Goal: Task Accomplishment & Management: Manage account settings

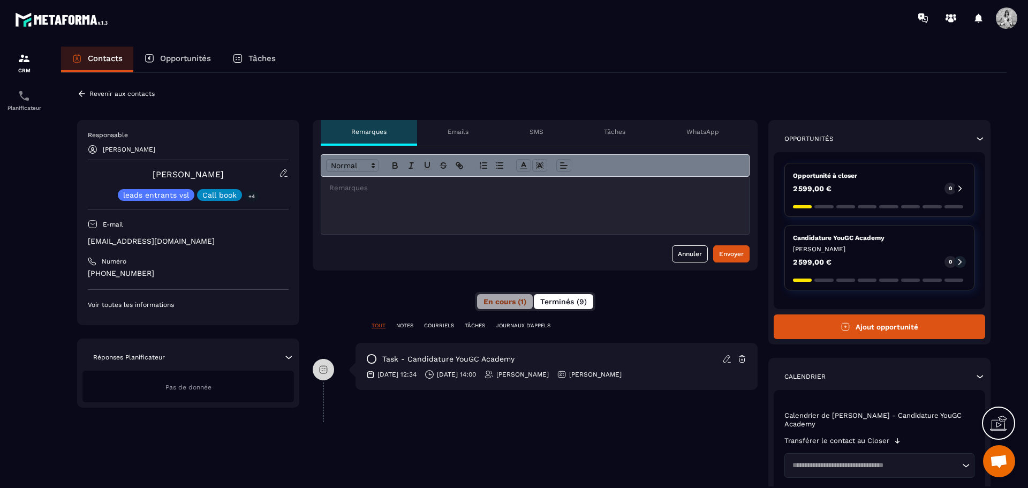
click at [560, 307] on button "Terminés (9)" at bounding box center [563, 301] width 59 height 15
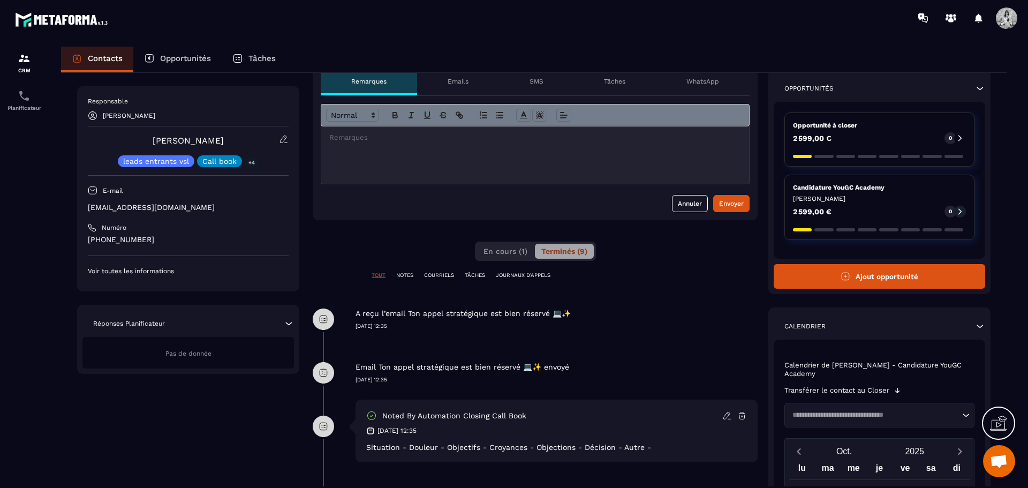
scroll to position [107, 0]
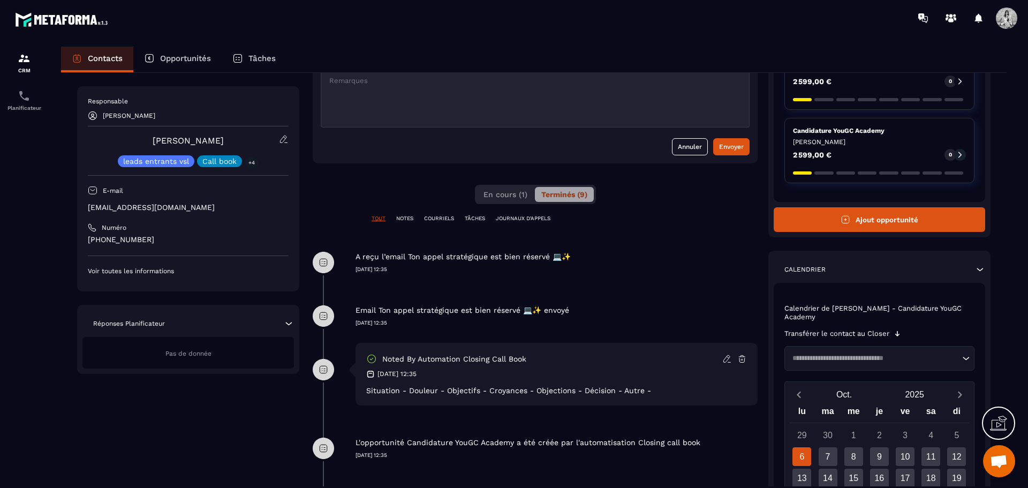
drag, startPoint x: 862, startPoint y: 331, endPoint x: 885, endPoint y: 336, distance: 23.8
click at [865, 331] on p "Transférer le contact au Closer" at bounding box center [837, 333] width 105 height 9
click at [898, 331] on icon at bounding box center [897, 333] width 5 height 5
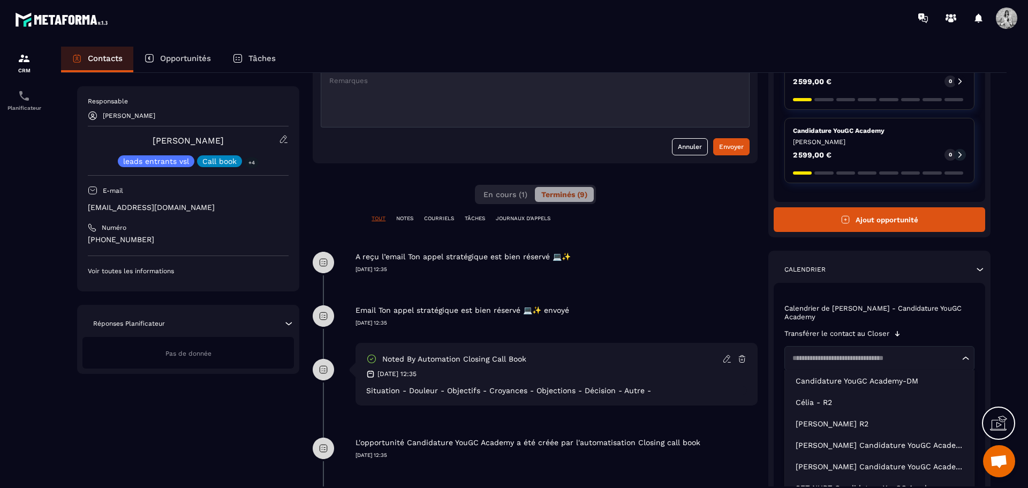
click at [907, 360] on input "Search for option" at bounding box center [874, 358] width 171 height 11
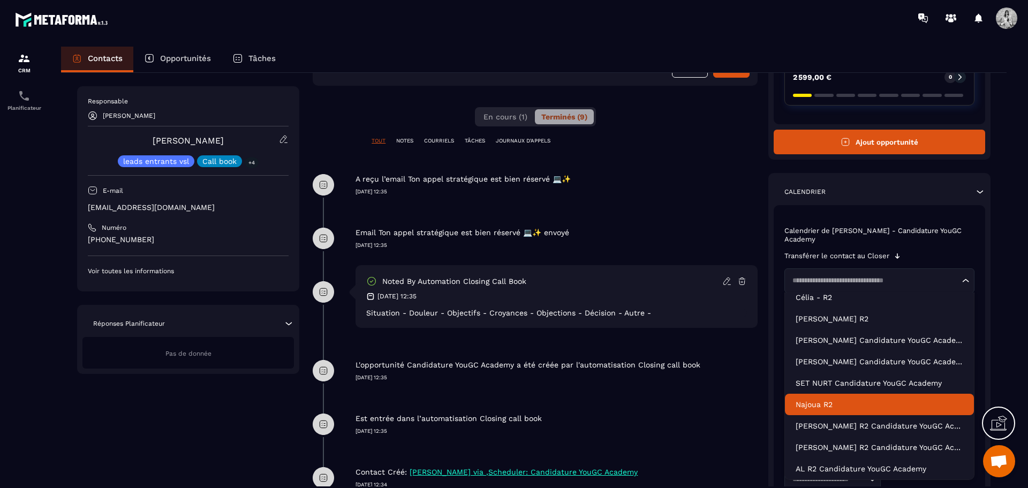
scroll to position [151, 0]
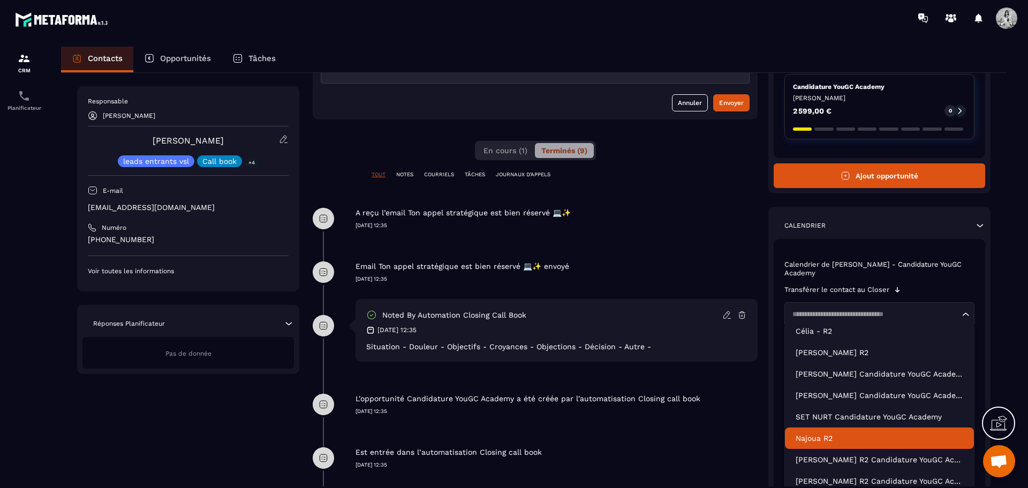
click at [905, 275] on p "Calendrier de [PERSON_NAME] - Candidature YouGC Academy" at bounding box center [880, 268] width 190 height 17
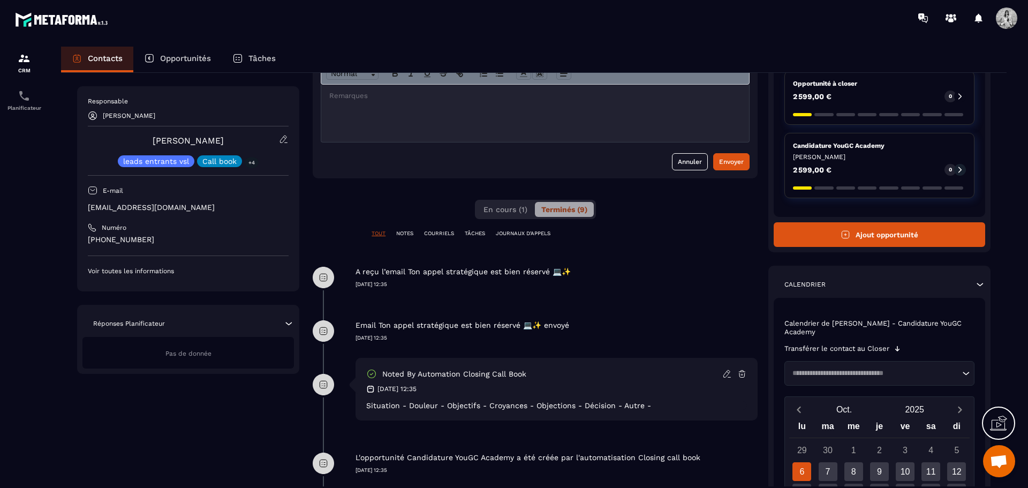
scroll to position [0, 0]
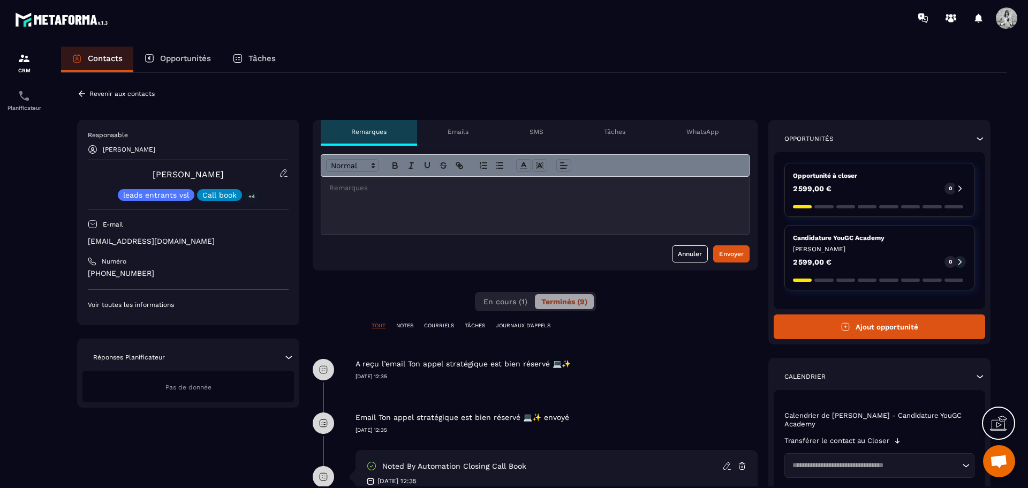
click at [462, 127] on p "Emails" at bounding box center [458, 131] width 21 height 9
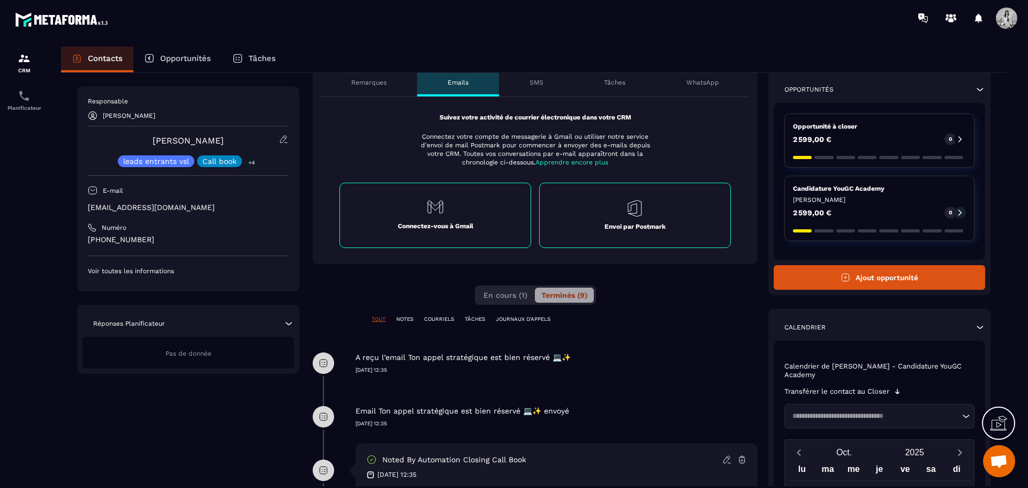
scroll to position [107, 0]
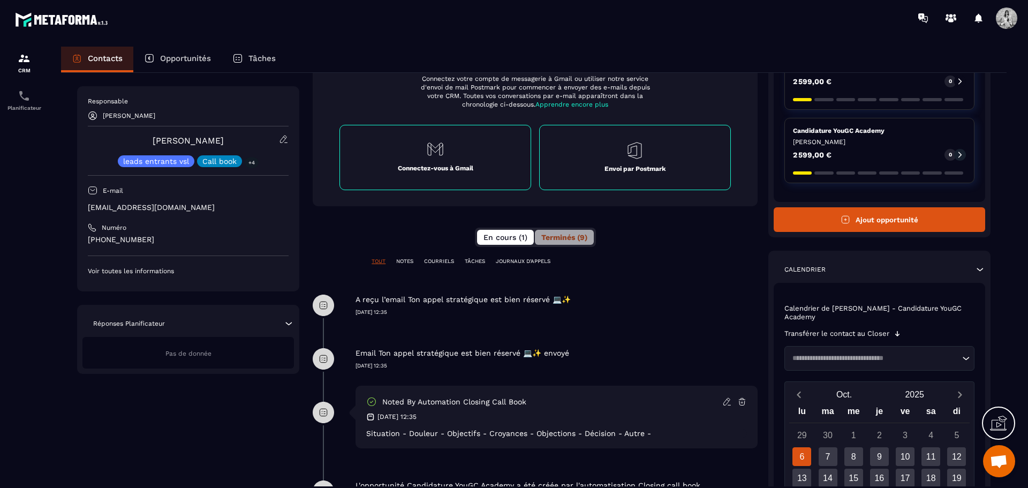
click at [517, 233] on span "En cours (1)" at bounding box center [506, 237] width 44 height 9
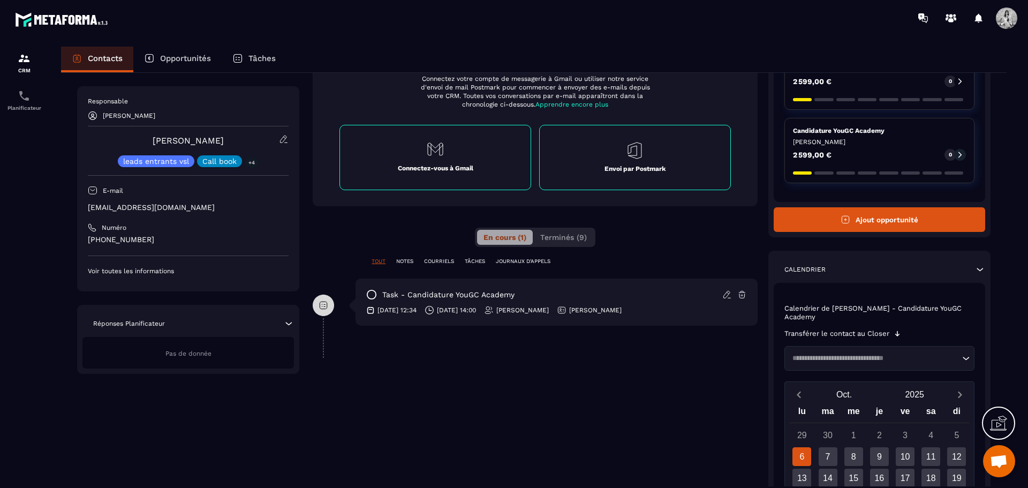
click at [574, 286] on div "task - Candidature YouGC Academy [DATE] 12:34 [DATE] 14:00 [PERSON_NAME] [PERSO…" at bounding box center [557, 302] width 402 height 47
click at [579, 235] on span "Terminés (9)" at bounding box center [563, 237] width 47 height 9
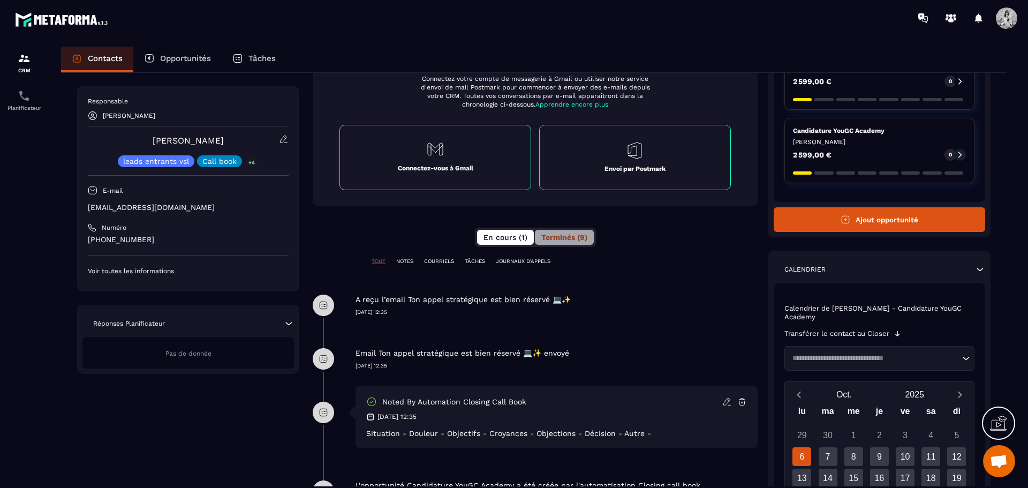
click at [483, 236] on button "En cours (1)" at bounding box center [505, 237] width 57 height 15
